Goal: Find contact information: Find contact information

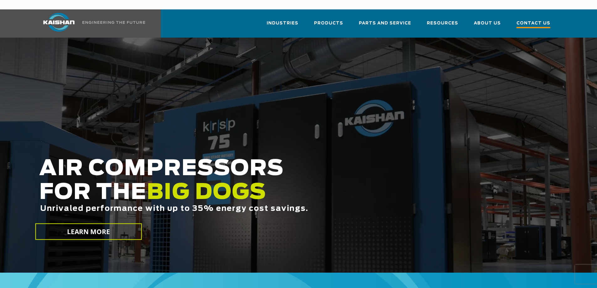
click at [526, 20] on link "Contact Us" at bounding box center [533, 26] width 34 height 23
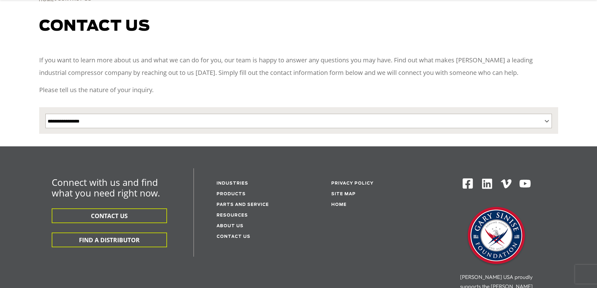
scroll to position [63, 0]
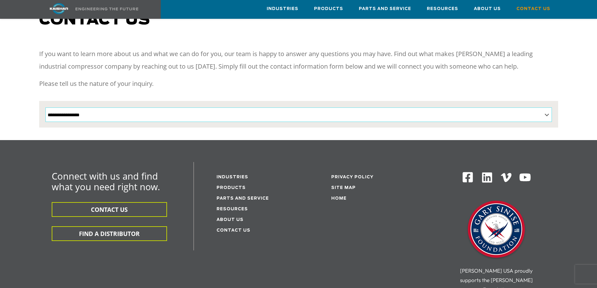
click at [143, 107] on select "**********" at bounding box center [298, 114] width 506 height 14
click at [490, 9] on span "About Us" at bounding box center [487, 9] width 27 height 8
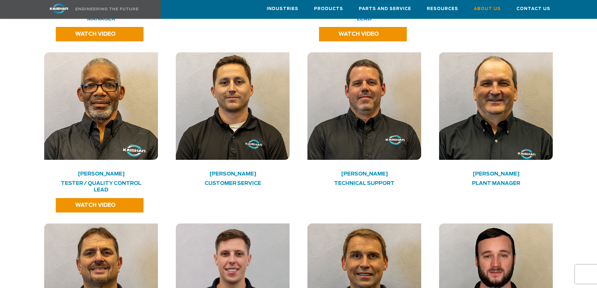
scroll to position [1410, 0]
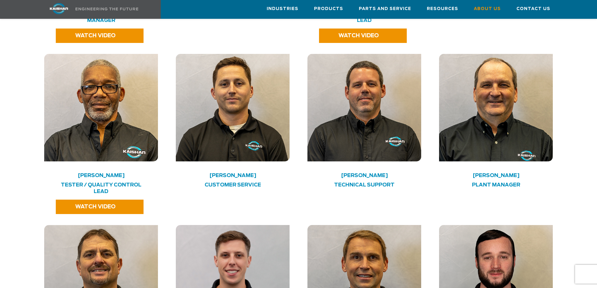
click at [489, 104] on img at bounding box center [496, 107] width 114 height 107
click at [487, 174] on h4 "[PERSON_NAME]" at bounding box center [496, 175] width 91 height 3
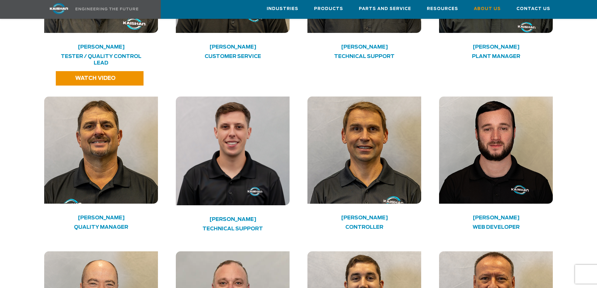
scroll to position [1473, 0]
